Goal: Task Accomplishment & Management: Use online tool/utility

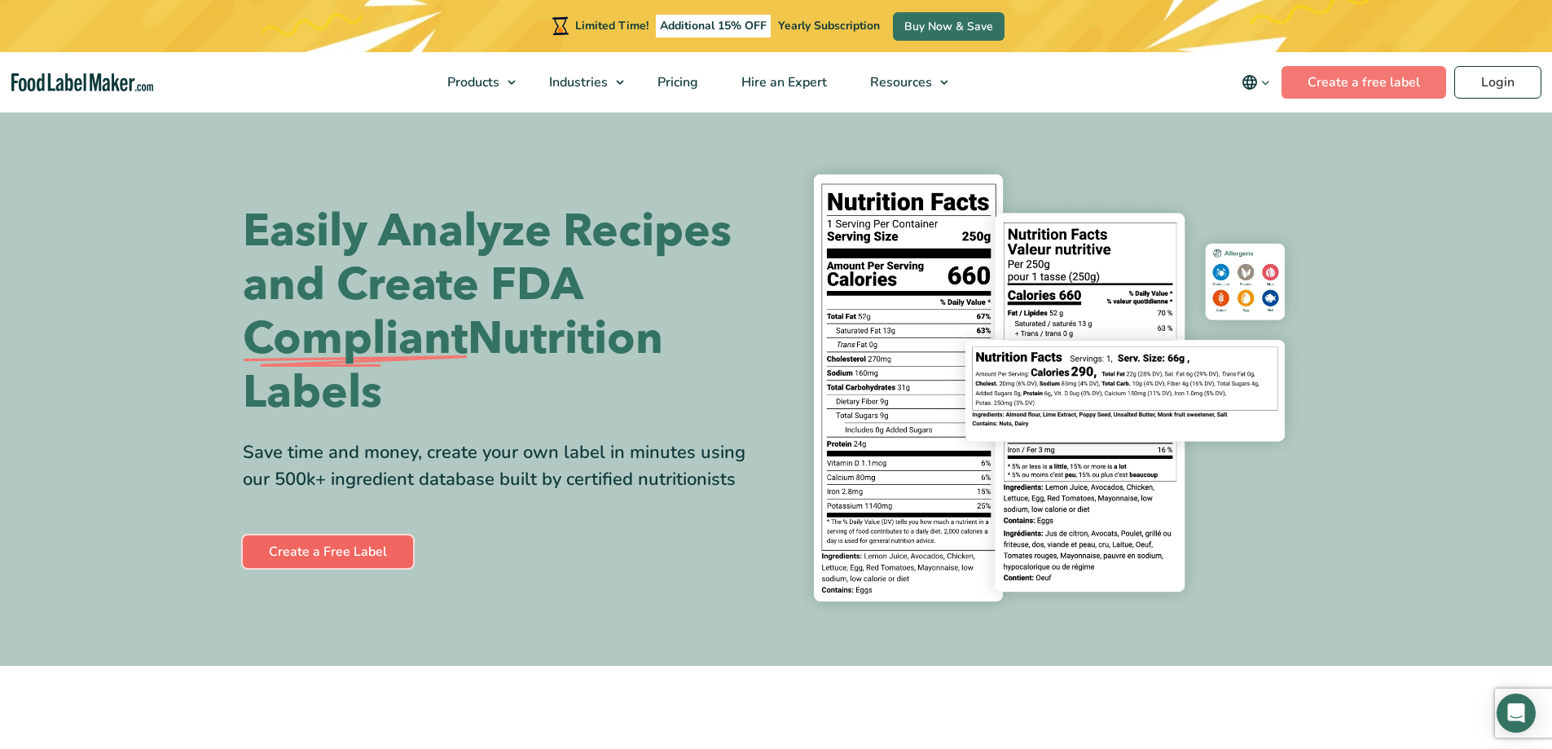
click at [305, 553] on link "Create a Free Label" at bounding box center [328, 551] width 170 height 33
